Goal: Complete application form: Complete application form

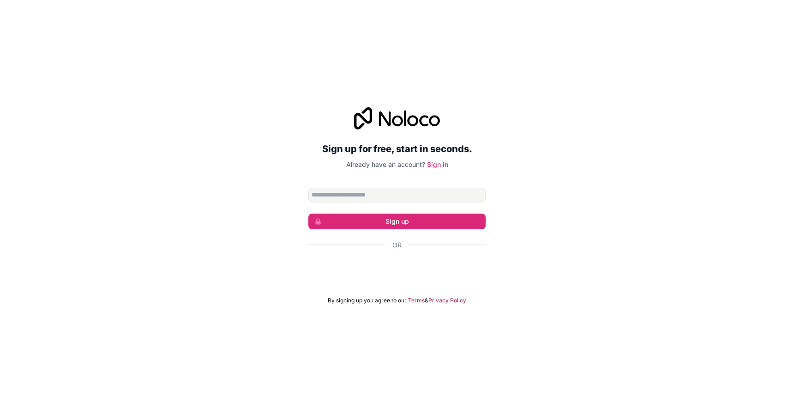
click at [610, 155] on div "Sign up for free, start in seconds. Already have an account? Sign in Sign up Or…" at bounding box center [397, 205] width 794 height 223
click at [367, 200] on input "Email address" at bounding box center [396, 194] width 177 height 15
click at [444, 269] on div "Sign in with Google. Opens in new tab" at bounding box center [396, 270] width 177 height 20
click at [371, 196] on input "Email address" at bounding box center [396, 194] width 177 height 15
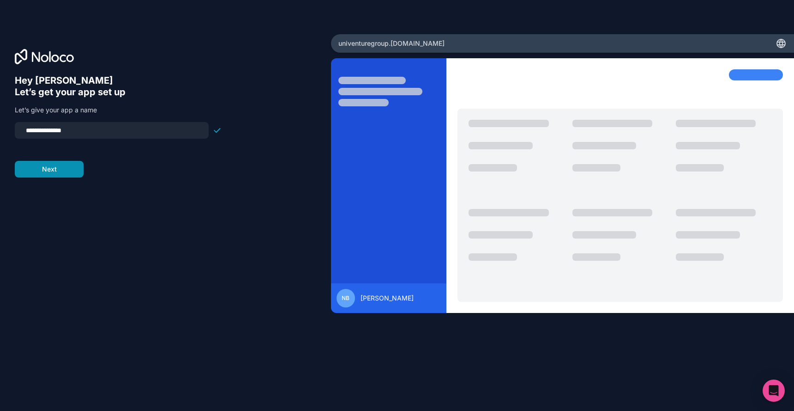
click at [68, 171] on button "Next" at bounding box center [49, 169] width 69 height 17
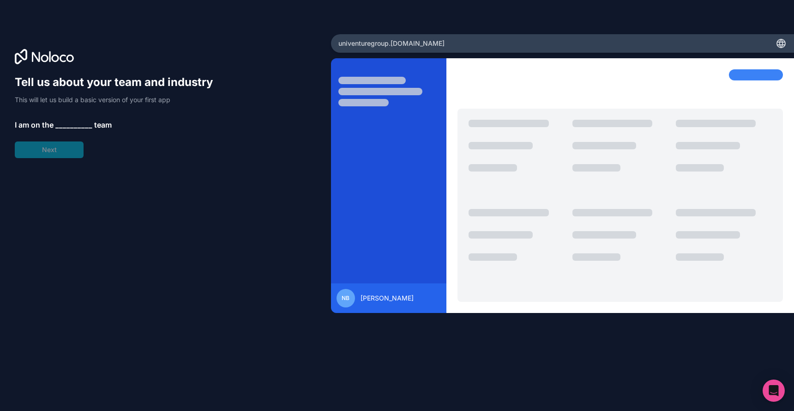
click at [72, 120] on span "__________" at bounding box center [73, 124] width 37 height 11
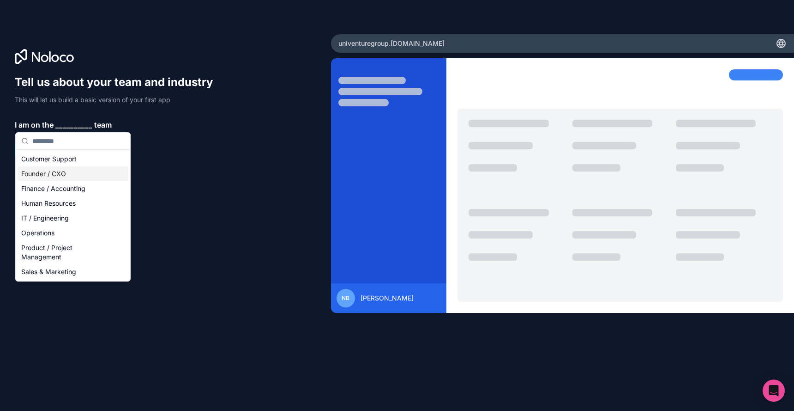
click at [68, 175] on div "Founder / CXO" at bounding box center [73, 173] width 111 height 15
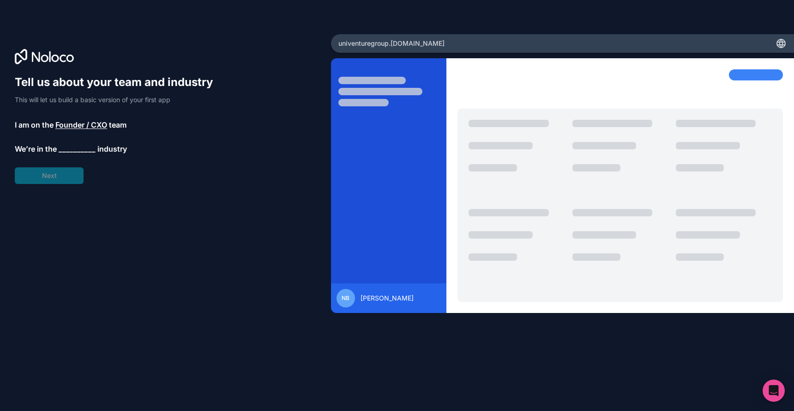
click at [68, 173] on div "Tell us about your team and industry This will let us build a basic version of …" at bounding box center [118, 129] width 207 height 109
click at [71, 151] on span "__________" at bounding box center [77, 150] width 37 height 11
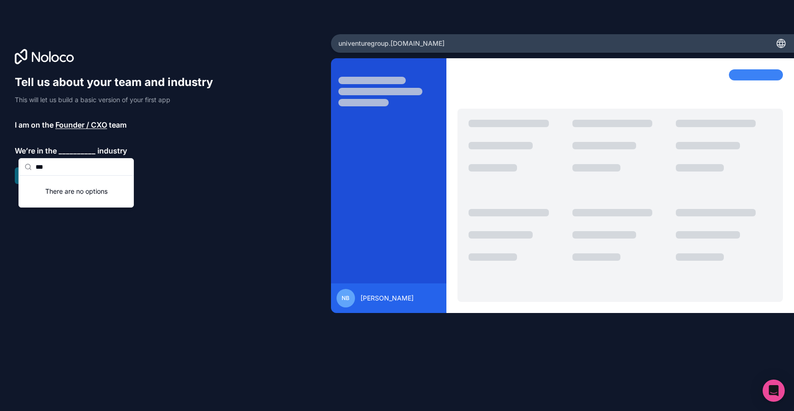
click at [63, 172] on input "***" at bounding box center [82, 166] width 92 height 17
type input "***"
click at [66, 185] on div "Financial Services" at bounding box center [76, 184] width 111 height 15
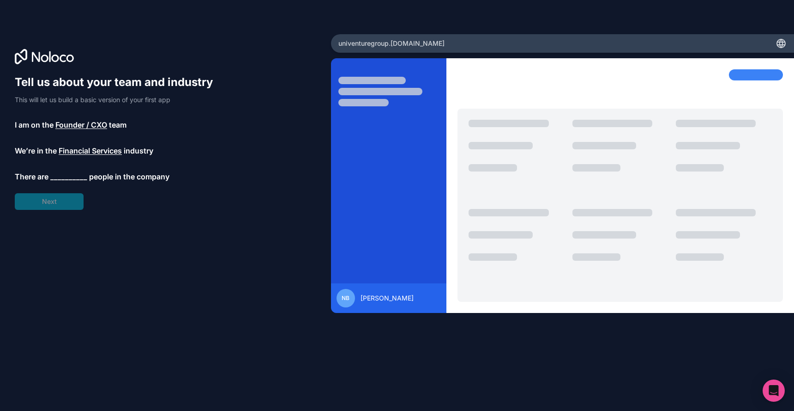
click at [63, 177] on span "__________" at bounding box center [68, 176] width 37 height 11
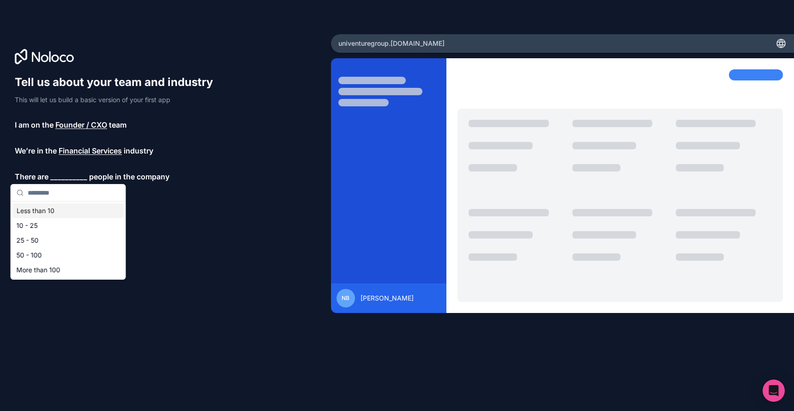
click at [63, 211] on div "Less than 10" at bounding box center [68, 210] width 111 height 15
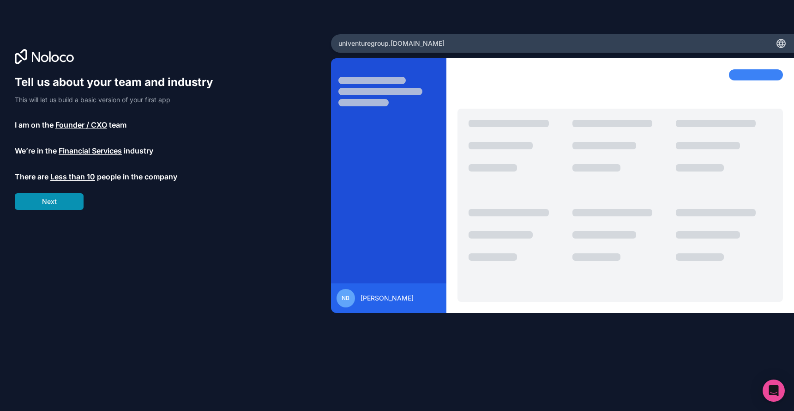
click at [60, 205] on button "Next" at bounding box center [49, 201] width 69 height 17
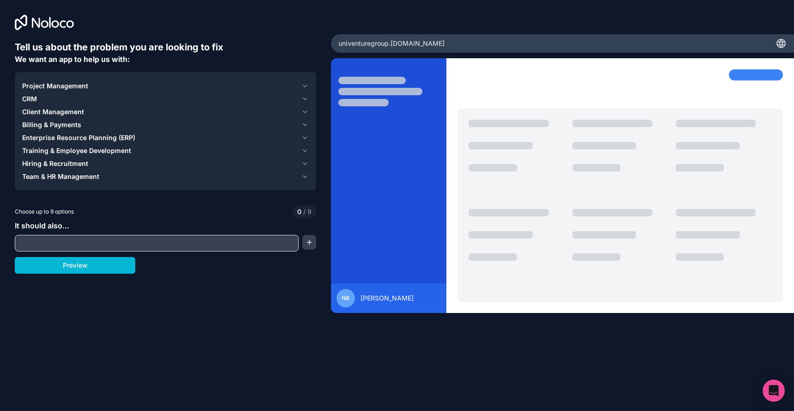
click at [103, 243] on input "text" at bounding box center [156, 242] width 279 height 13
type input "*****"
click at [42, 84] on span "Project Management" at bounding box center [55, 85] width 66 height 9
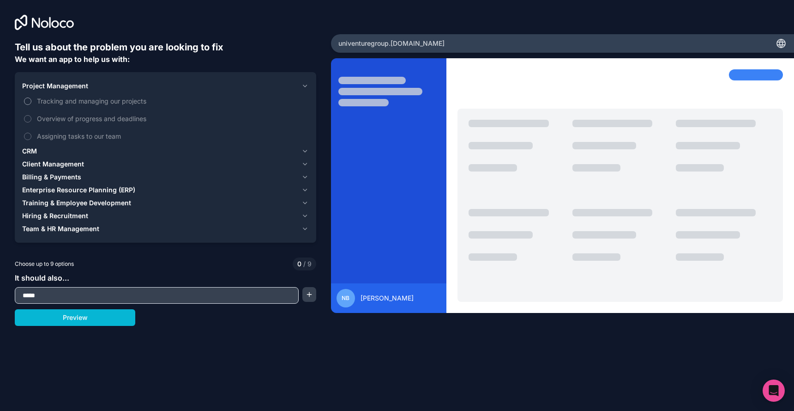
click at [29, 101] on button "Tracking and managing our projects" at bounding box center [27, 100] width 7 height 7
click at [33, 121] on label "Overview of progress and deadlines" at bounding box center [165, 118] width 287 height 17
click at [31, 121] on button "Overview of progress and deadlines" at bounding box center [27, 118] width 7 height 7
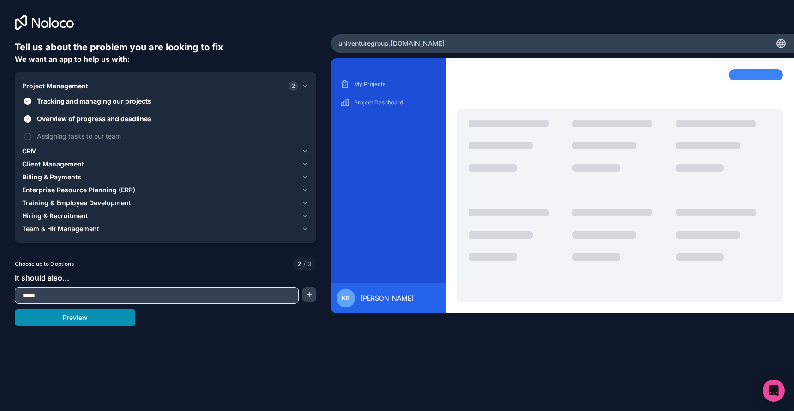
click at [90, 314] on button "Preview" at bounding box center [75, 317] width 121 height 17
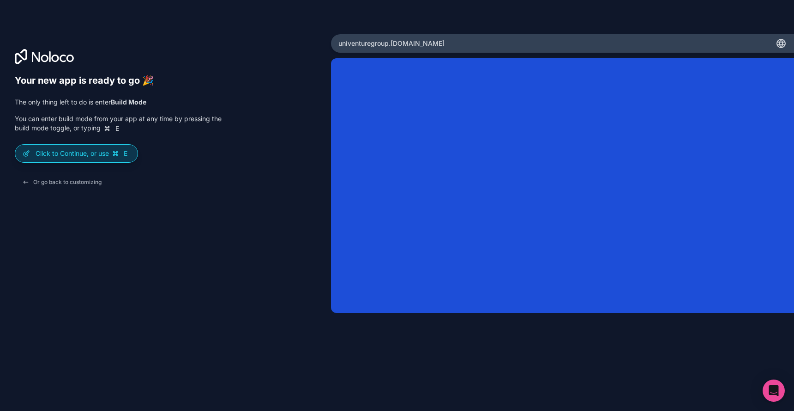
click at [93, 158] on div "Click to Continue, or use E" at bounding box center [76, 154] width 122 height 18
